Goal: Find specific page/section: Find specific page/section

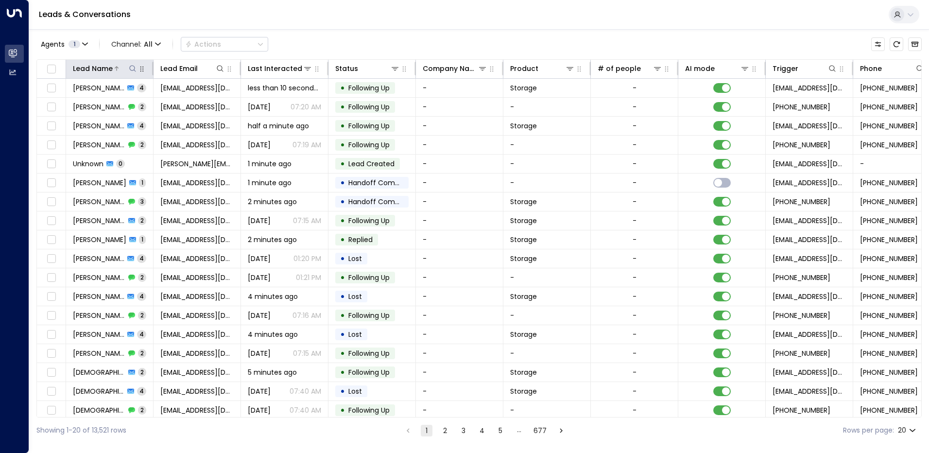
click at [132, 69] on icon at bounding box center [133, 69] width 8 height 8
click at [90, 106] on input "text" at bounding box center [133, 104] width 134 height 18
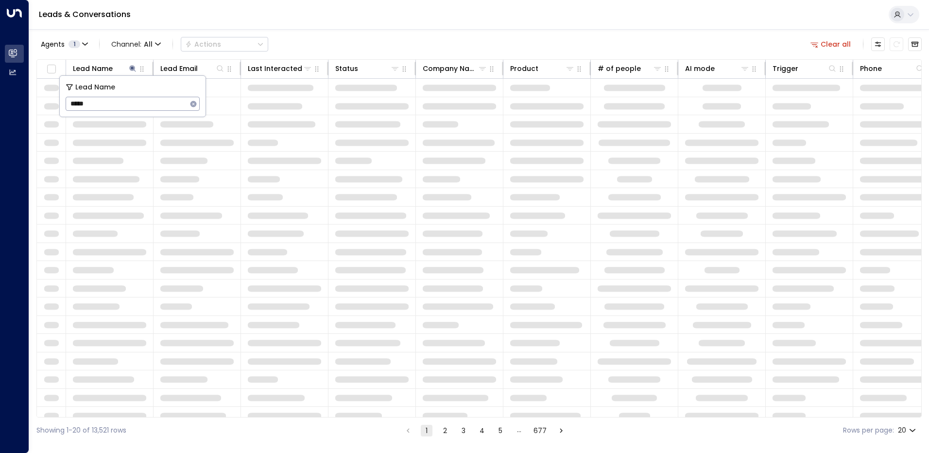
type input "*****"
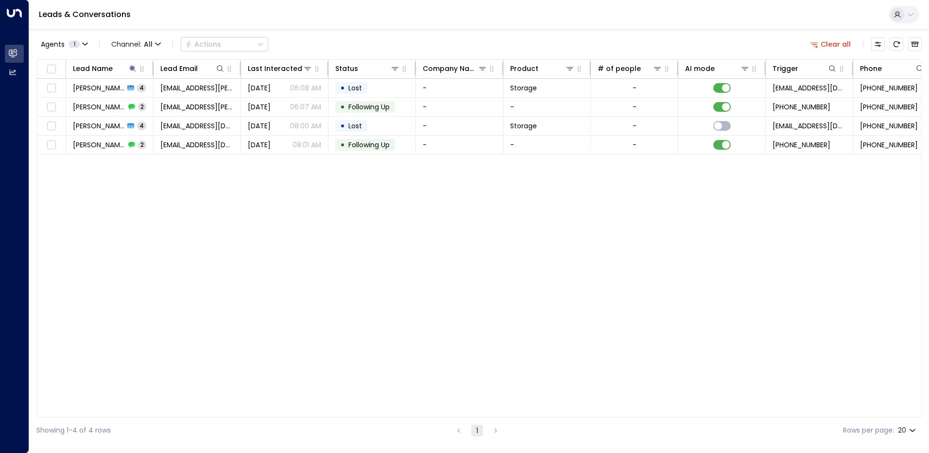
click at [177, 171] on div "Lead Name Lead Email Last Interacted Status Company Name Product # of people AI…" at bounding box center [478, 238] width 885 height 358
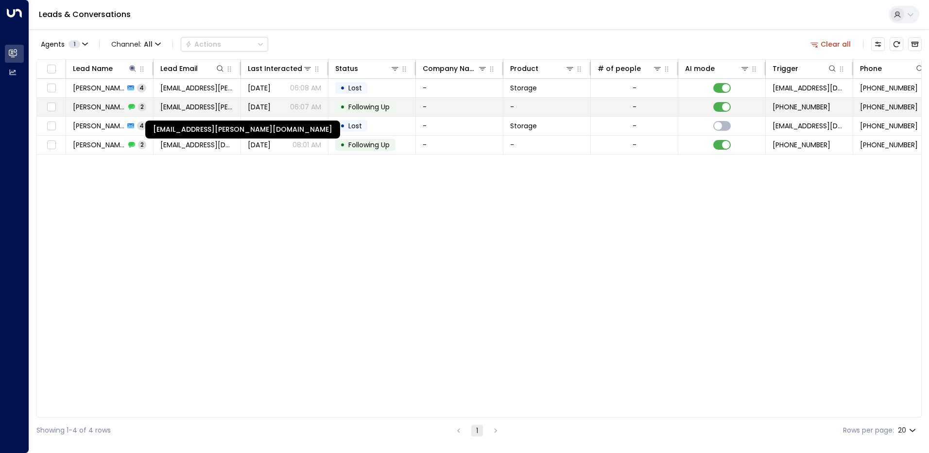
click at [200, 104] on span "[EMAIL_ADDRESS][PERSON_NAME][DOMAIN_NAME]" at bounding box center [196, 107] width 73 height 10
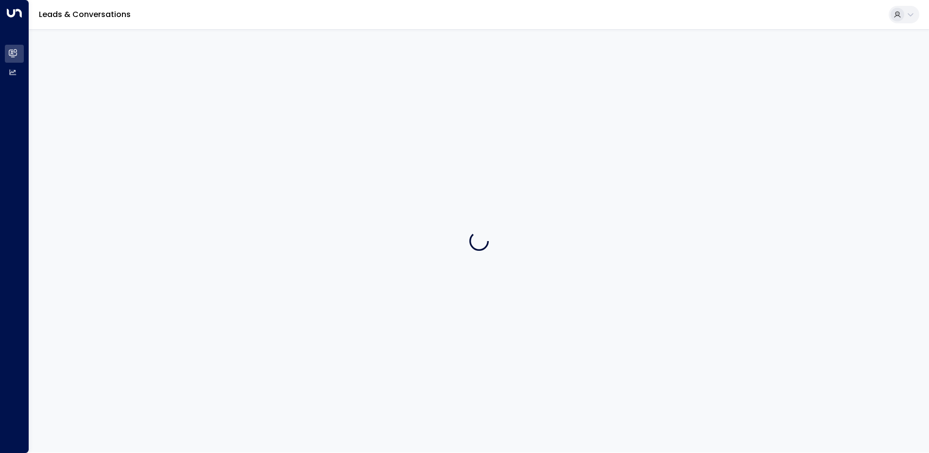
click at [200, 104] on div at bounding box center [479, 240] width 900 height 423
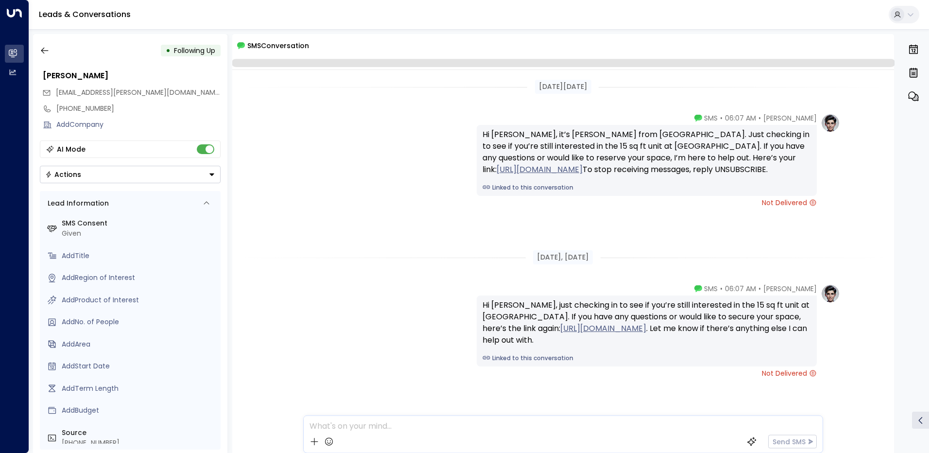
scroll to position [22, 0]
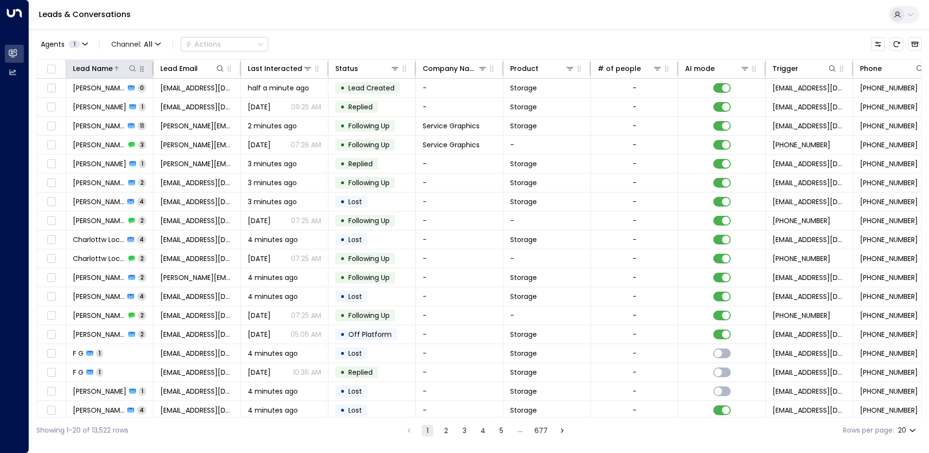
drag, startPoint x: 130, startPoint y: 67, endPoint x: 131, endPoint y: 72, distance: 5.1
click at [130, 67] on icon at bounding box center [132, 68] width 6 height 6
click at [112, 102] on input "text" at bounding box center [133, 104] width 134 height 18
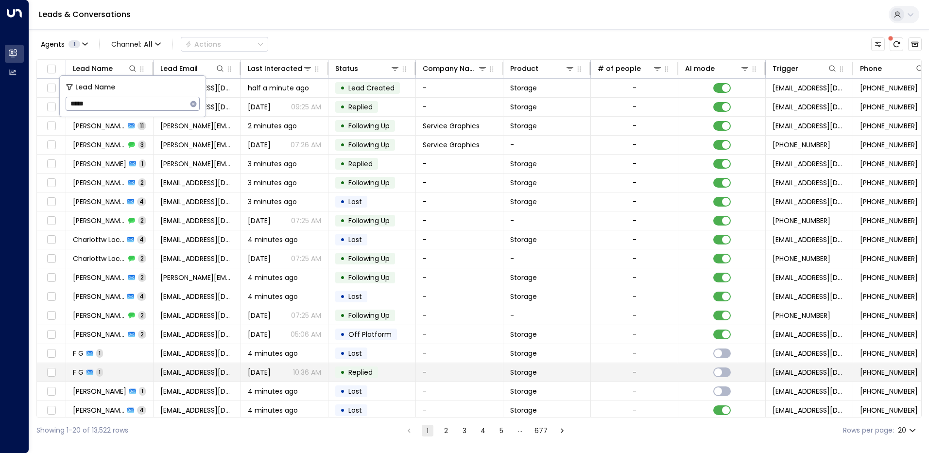
type input "*****"
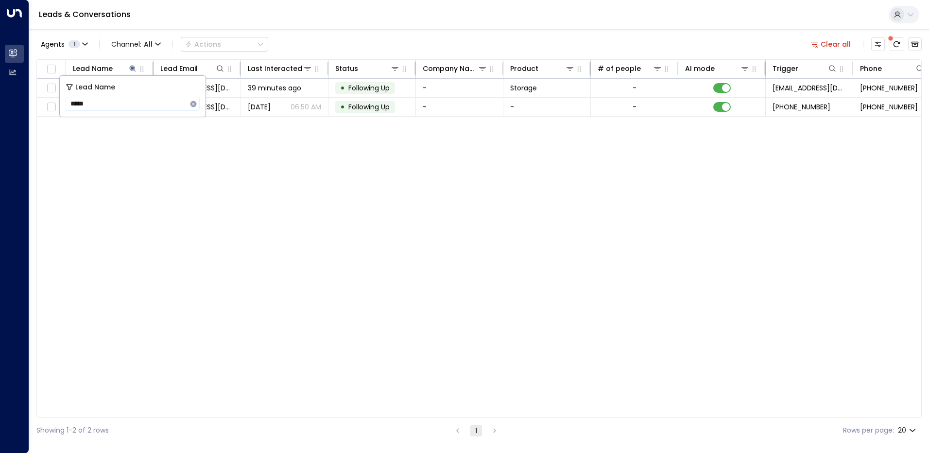
click at [293, 156] on div "Lead Name Lead Email Last Interacted Status Company Name Product # of people AI…" at bounding box center [478, 238] width 885 height 358
